Goal: Complete application form: Complete application form

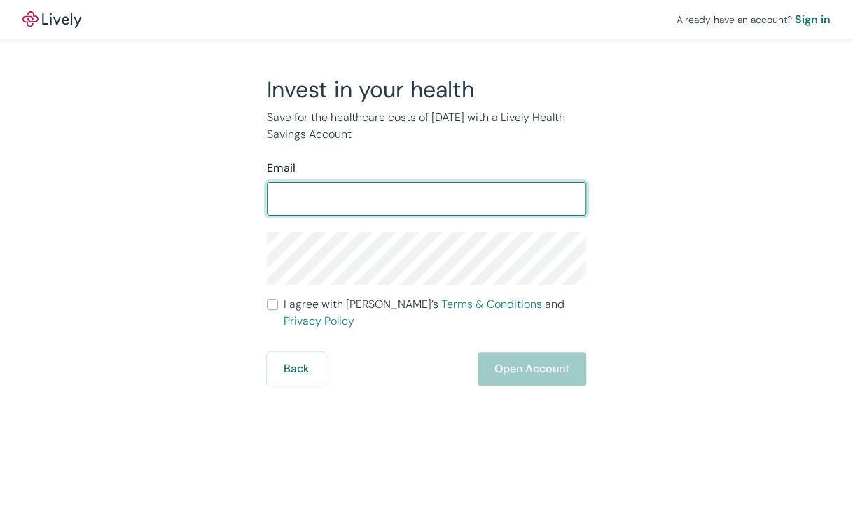
click at [428, 205] on input "Email" at bounding box center [426, 199] width 319 height 28
click at [331, 204] on input "[EMAIL_ADDRESS][DOMAIN_NAME]" at bounding box center [426, 199] width 319 height 28
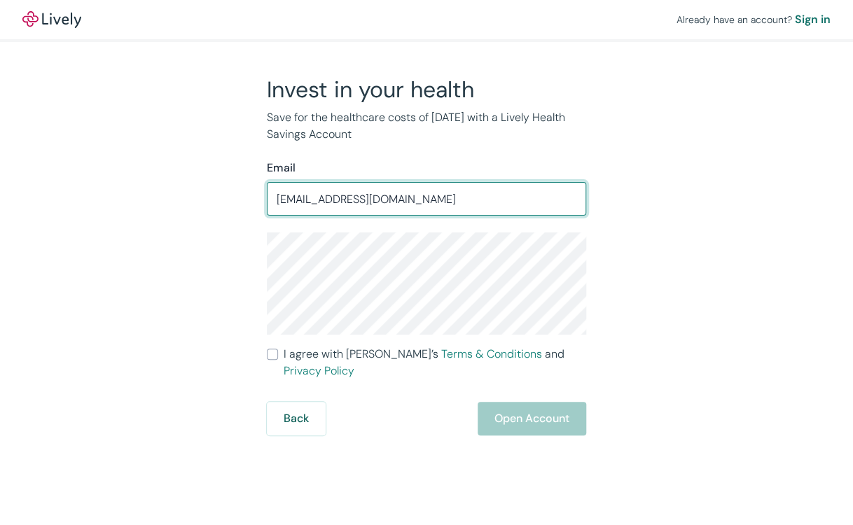
drag, startPoint x: 345, startPoint y: 205, endPoint x: 332, endPoint y: 211, distance: 13.8
click at [332, 211] on input "aidoromon14@gmail.com" at bounding box center [426, 199] width 319 height 28
type input "[EMAIL_ADDRESS][DOMAIN_NAME]"
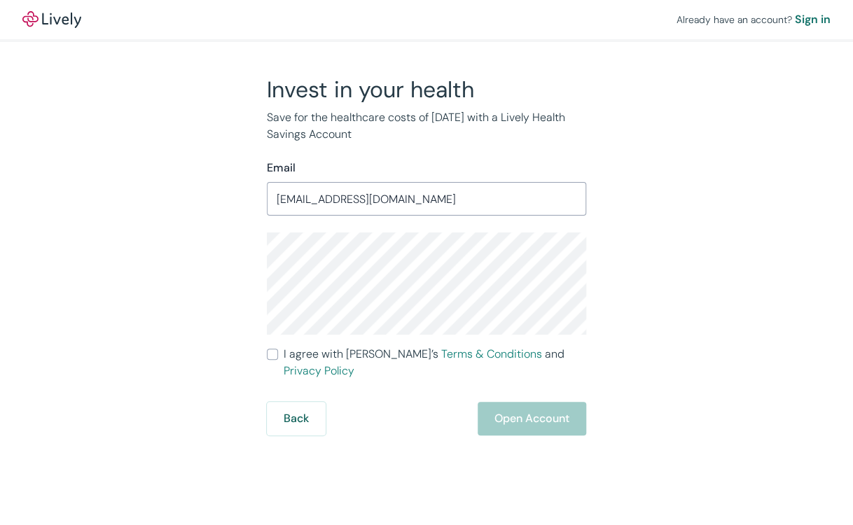
click at [311, 359] on span "I agree with Lively’s Terms & Conditions and Privacy Policy" at bounding box center [435, 363] width 302 height 34
click at [278, 359] on input "I agree with Lively’s Terms & Conditions and Privacy Policy" at bounding box center [272, 354] width 11 height 11
checkbox input "true"
click at [537, 408] on button "Open Account" at bounding box center [532, 419] width 109 height 34
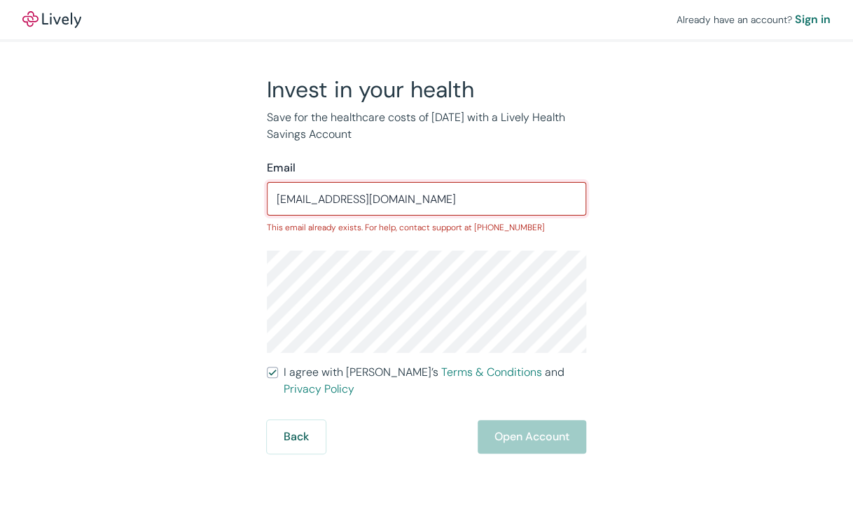
drag, startPoint x: 342, startPoint y: 210, endPoint x: 334, endPoint y: 214, distance: 9.1
click at [334, 214] on div "aidoromon1@gmail.com ​" at bounding box center [426, 199] width 319 height 34
click at [334, 200] on input "[EMAIL_ADDRESS][DOMAIN_NAME]" at bounding box center [426, 199] width 319 height 28
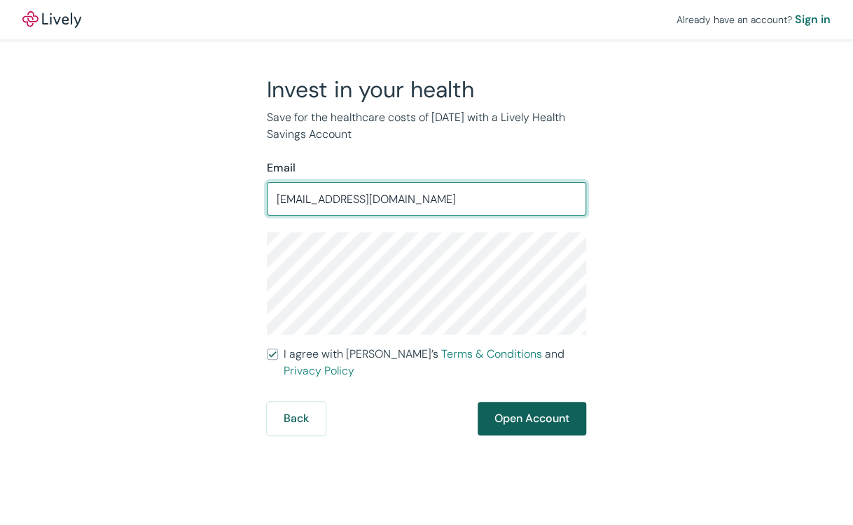
type input "aidoromon30@gmail.com"
click at [571, 412] on button "Open Account" at bounding box center [532, 419] width 109 height 34
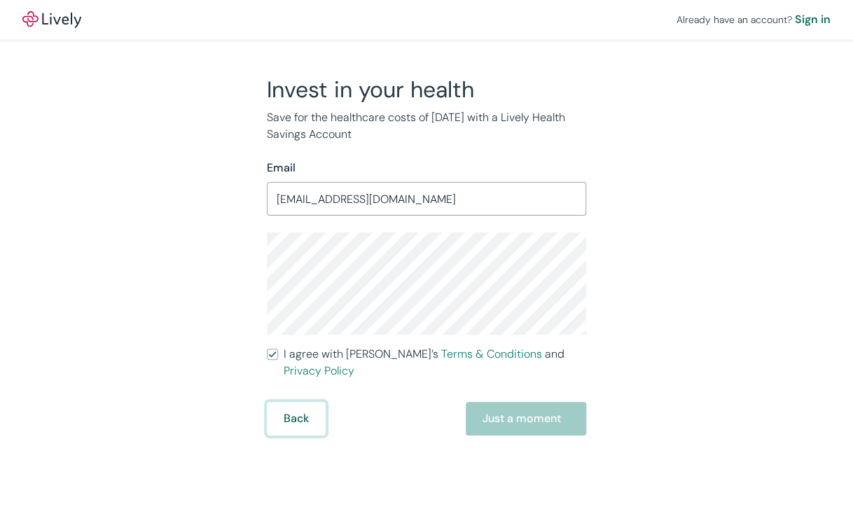
click at [300, 408] on button "Back" at bounding box center [296, 419] width 59 height 34
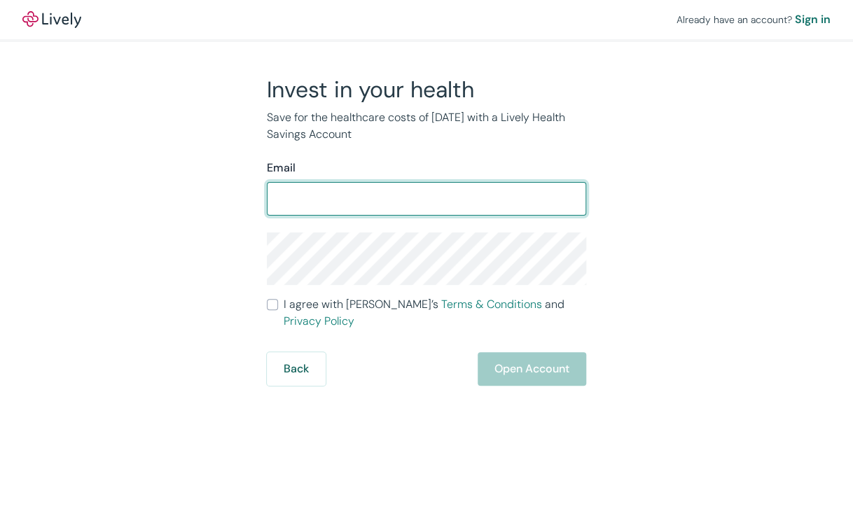
click at [373, 211] on input "Email" at bounding box center [426, 199] width 319 height 28
click at [381, 211] on div "​" at bounding box center [426, 199] width 319 height 34
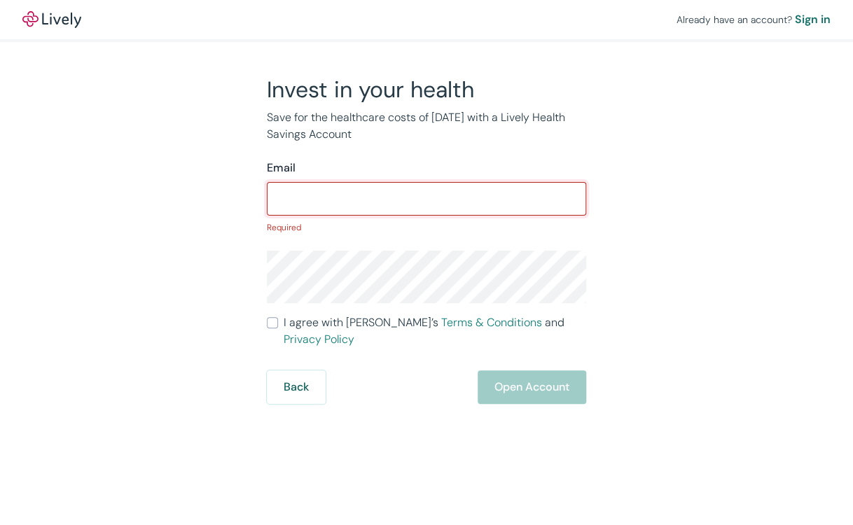
click at [381, 211] on input "Email" at bounding box center [426, 199] width 319 height 28
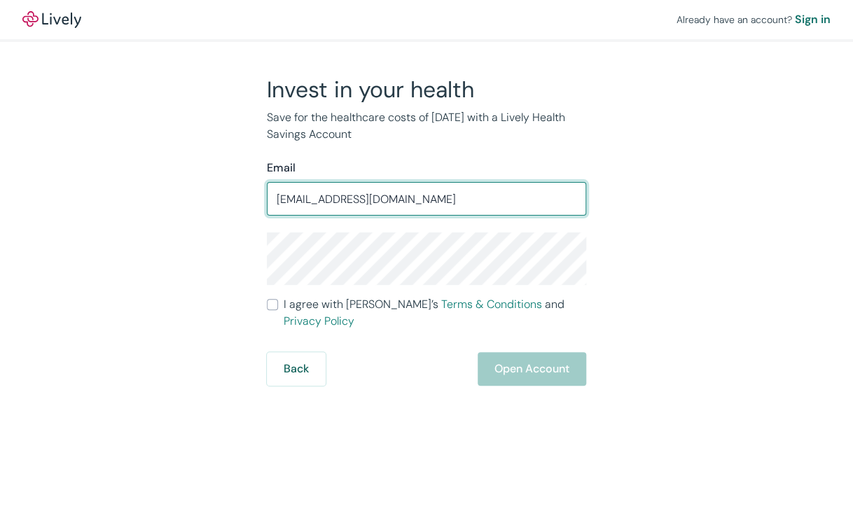
drag, startPoint x: 335, startPoint y: 198, endPoint x: 333, endPoint y: 205, distance: 7.3
click at [333, 205] on input "[EMAIL_ADDRESS][DOMAIN_NAME]" at bounding box center [426, 199] width 319 height 28
type input "[EMAIL_ADDRESS][DOMAIN_NAME]"
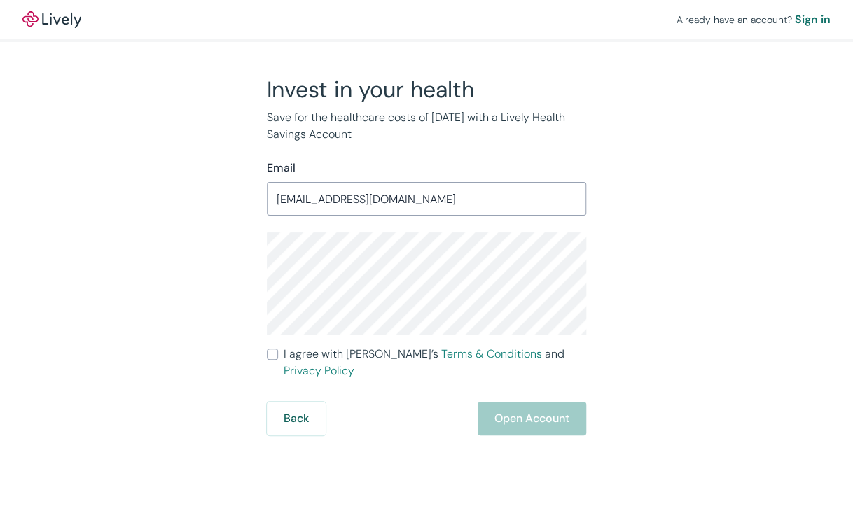
click at [372, 348] on span "I agree with Lively’s Terms & Conditions and Privacy Policy" at bounding box center [435, 363] width 302 height 34
click at [278, 349] on input "I agree with Lively’s Terms & Conditions and Privacy Policy" at bounding box center [272, 354] width 11 height 11
checkbox input "true"
click at [496, 421] on div "Already have an account? Sign in Invest in your health Save for the healthcare …" at bounding box center [426, 262] width 853 height 525
click at [504, 405] on button "Open Account" at bounding box center [532, 419] width 109 height 34
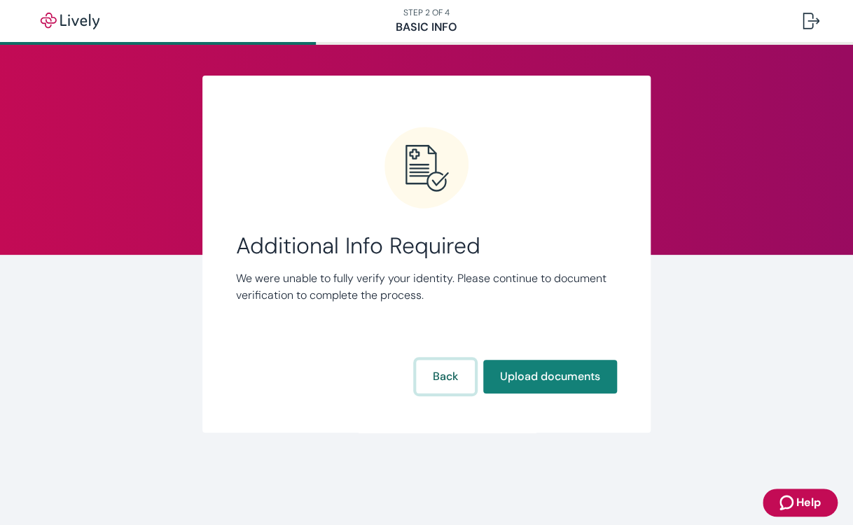
click at [429, 389] on button "Back" at bounding box center [445, 377] width 59 height 34
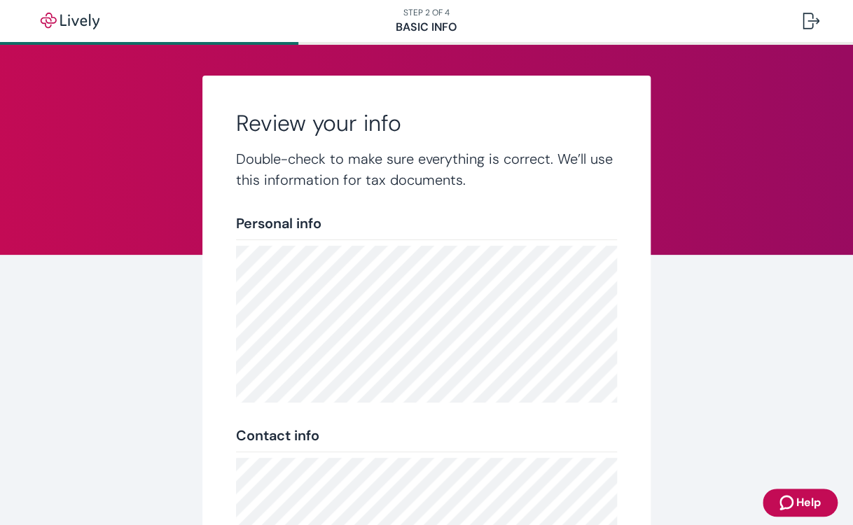
scroll to position [269, 0]
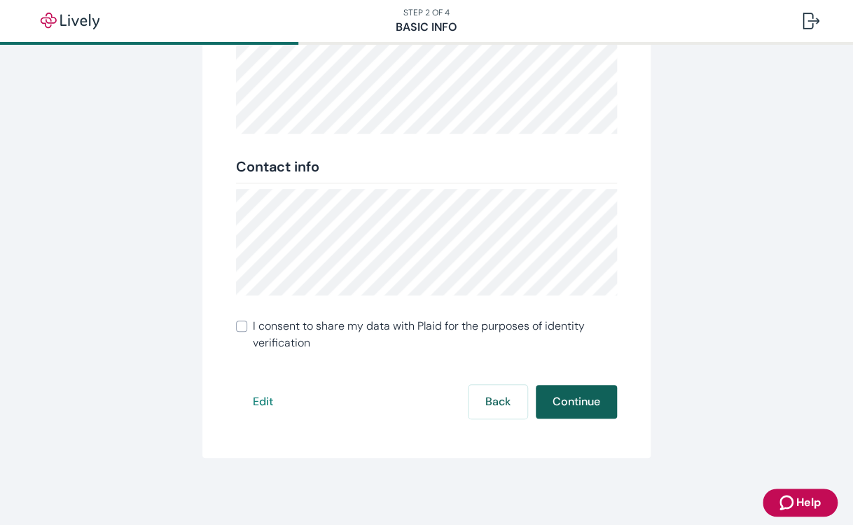
click at [571, 397] on button "Continue" at bounding box center [576, 402] width 81 height 34
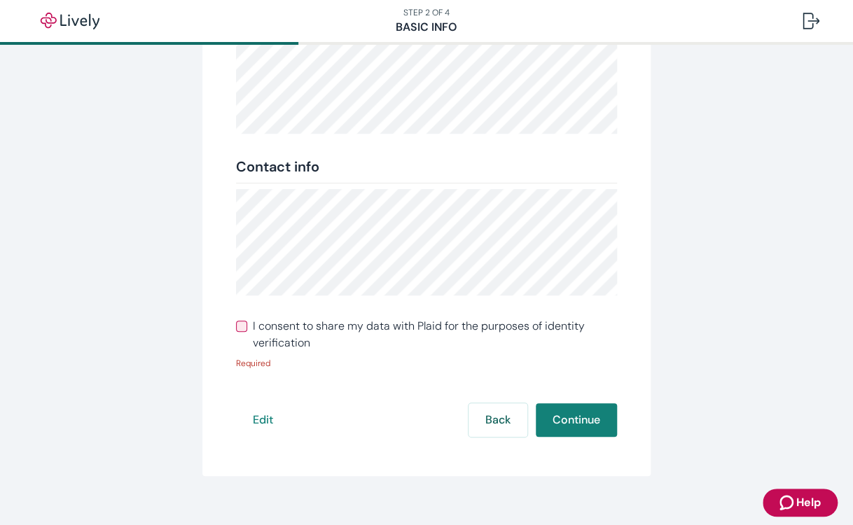
drag, startPoint x: 420, startPoint y: 312, endPoint x: 428, endPoint y: 317, distance: 9.5
click at [420, 312] on div "Review your info Double-check to make sure everything is correct. We’ll use thi…" at bounding box center [426, 141] width 448 height 669
click at [431, 319] on span "I consent to share my data with Plaid for the purposes of identity verification" at bounding box center [435, 335] width 364 height 34
click at [247, 321] on input "I consent to share my data with Plaid for the purposes of identity verification" at bounding box center [241, 326] width 11 height 11
checkbox input "true"
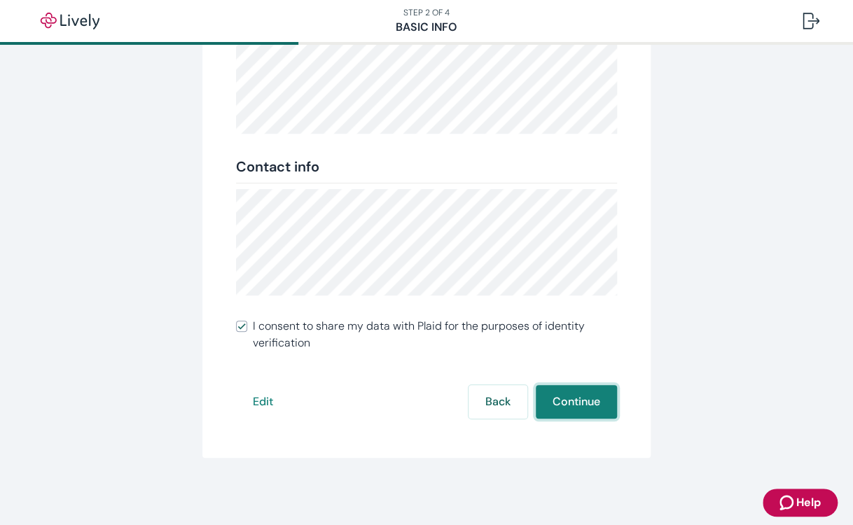
click at [564, 399] on button "Continue" at bounding box center [576, 402] width 81 height 34
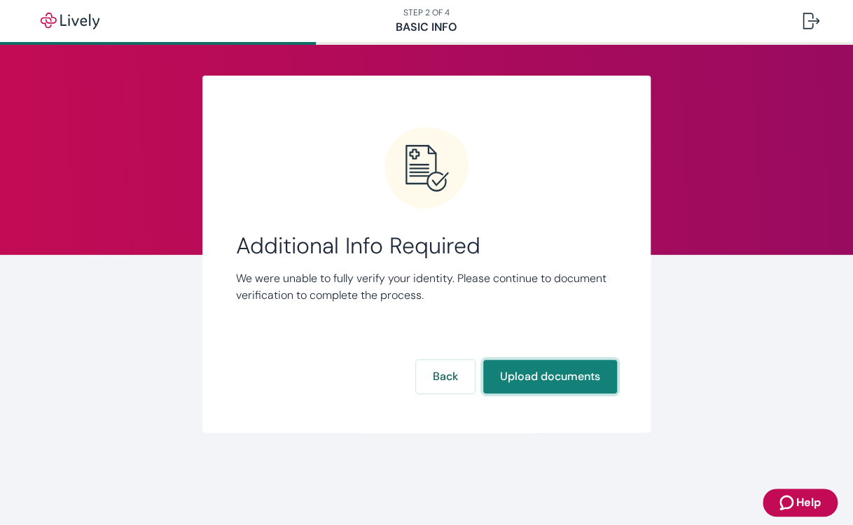
click at [563, 367] on button "Upload documents" at bounding box center [550, 377] width 134 height 34
